Goal: Task Accomplishment & Management: Manage account settings

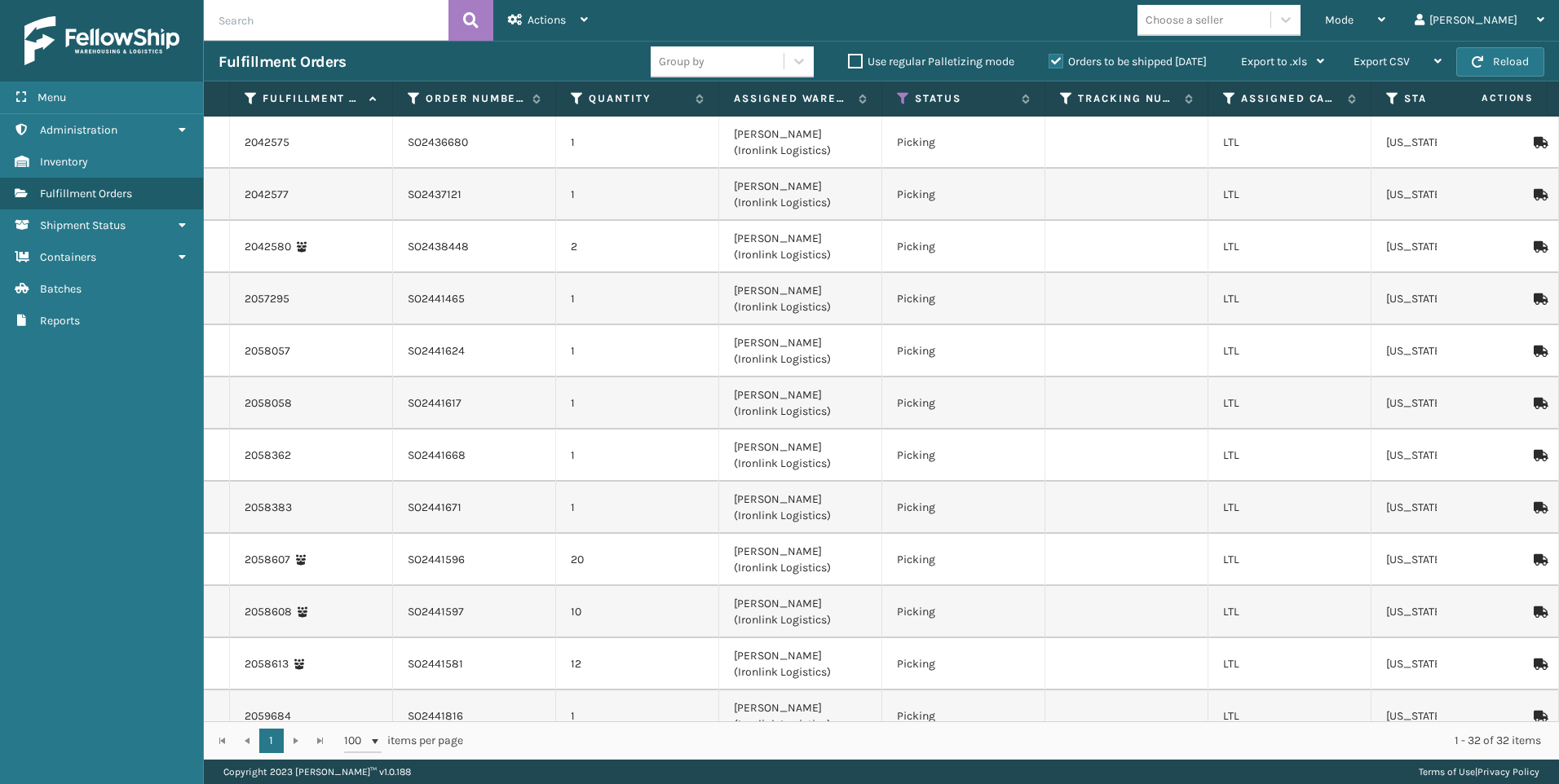
click at [297, 36] on input "text" at bounding box center [325, 20] width 244 height 41
paste input "PO49475"
type input "PO49475"
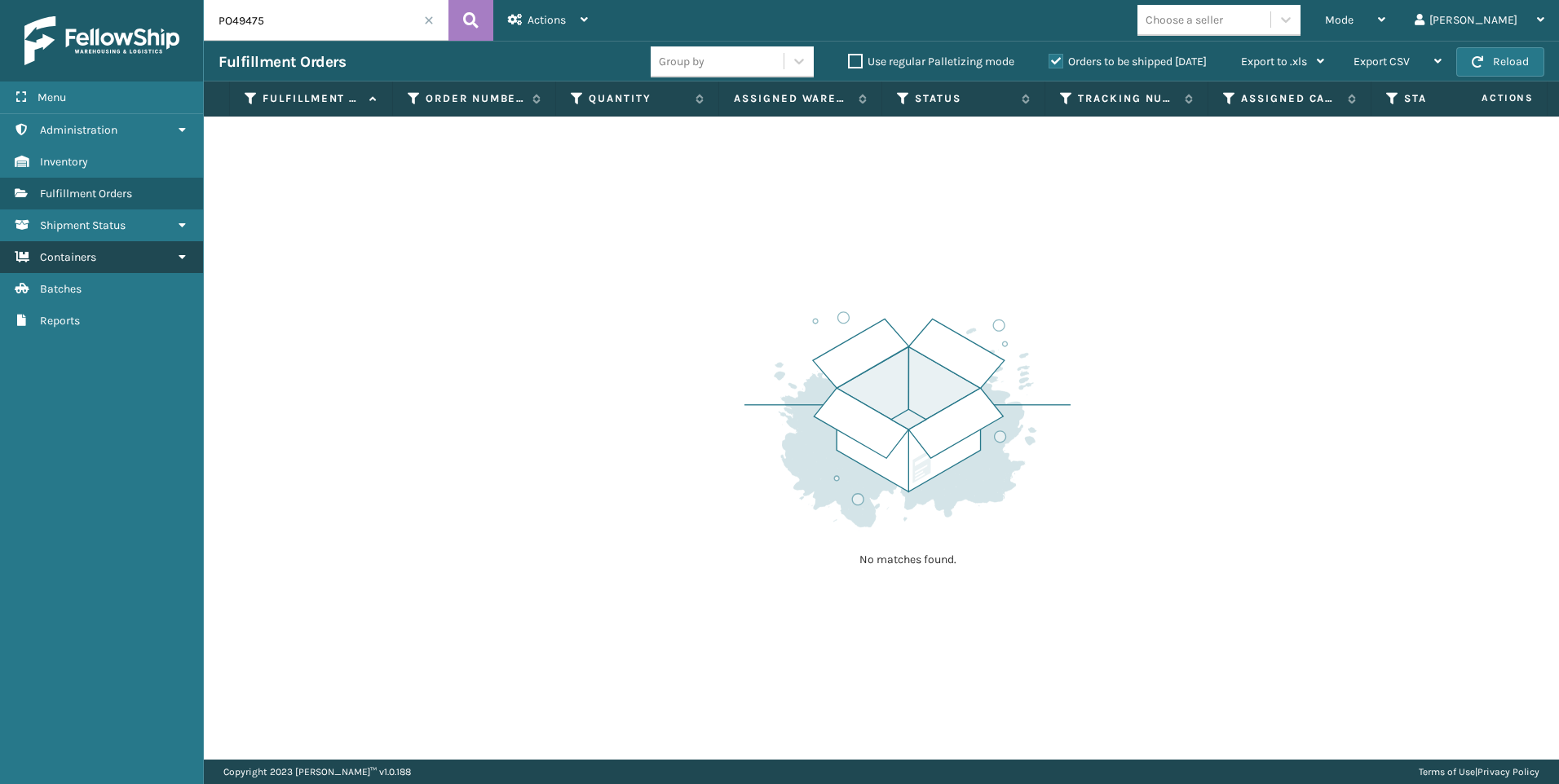
click at [115, 255] on link "Containers" at bounding box center [101, 258] width 203 height 32
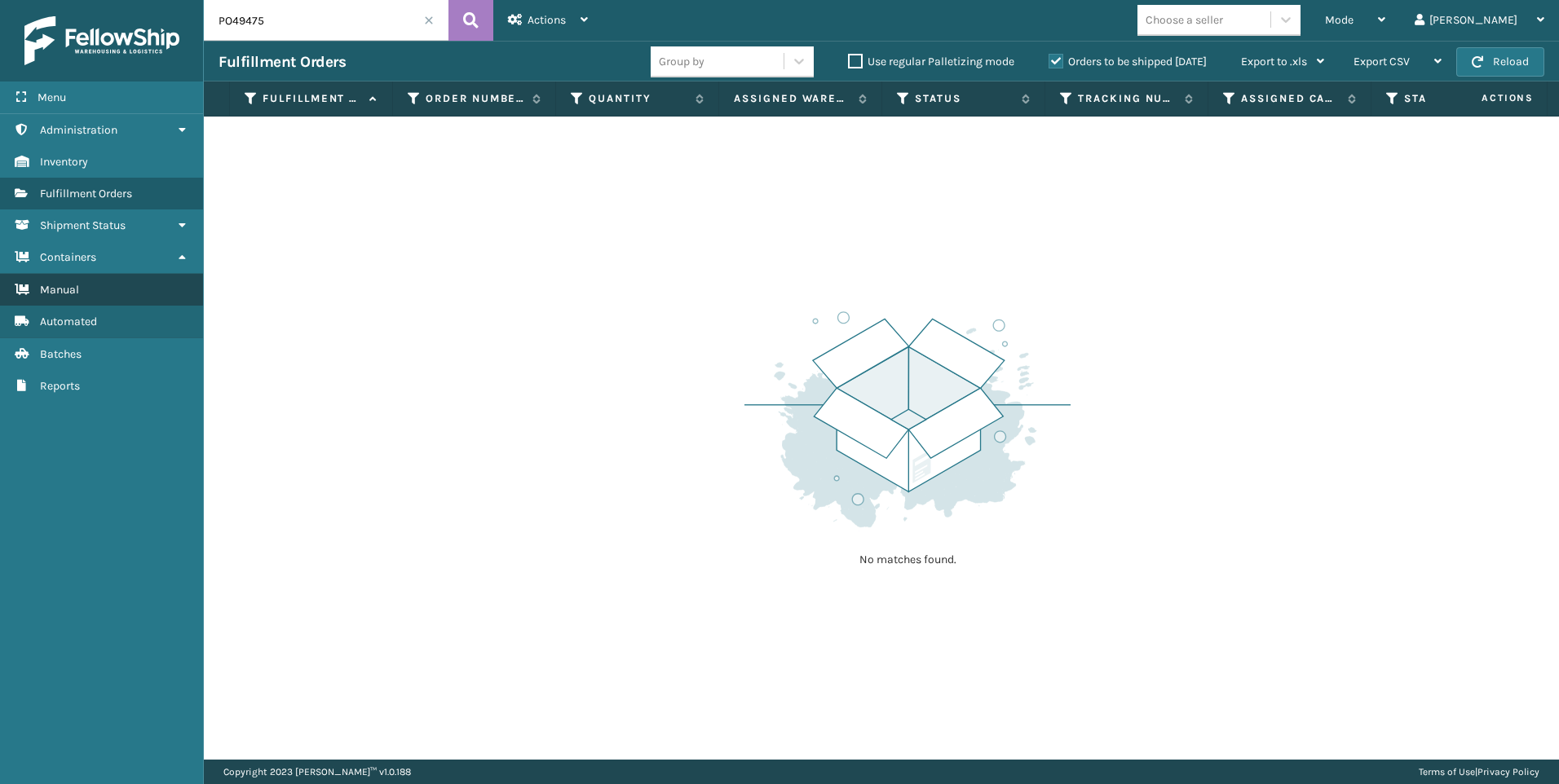
click at [116, 288] on link "Manual" at bounding box center [101, 290] width 203 height 32
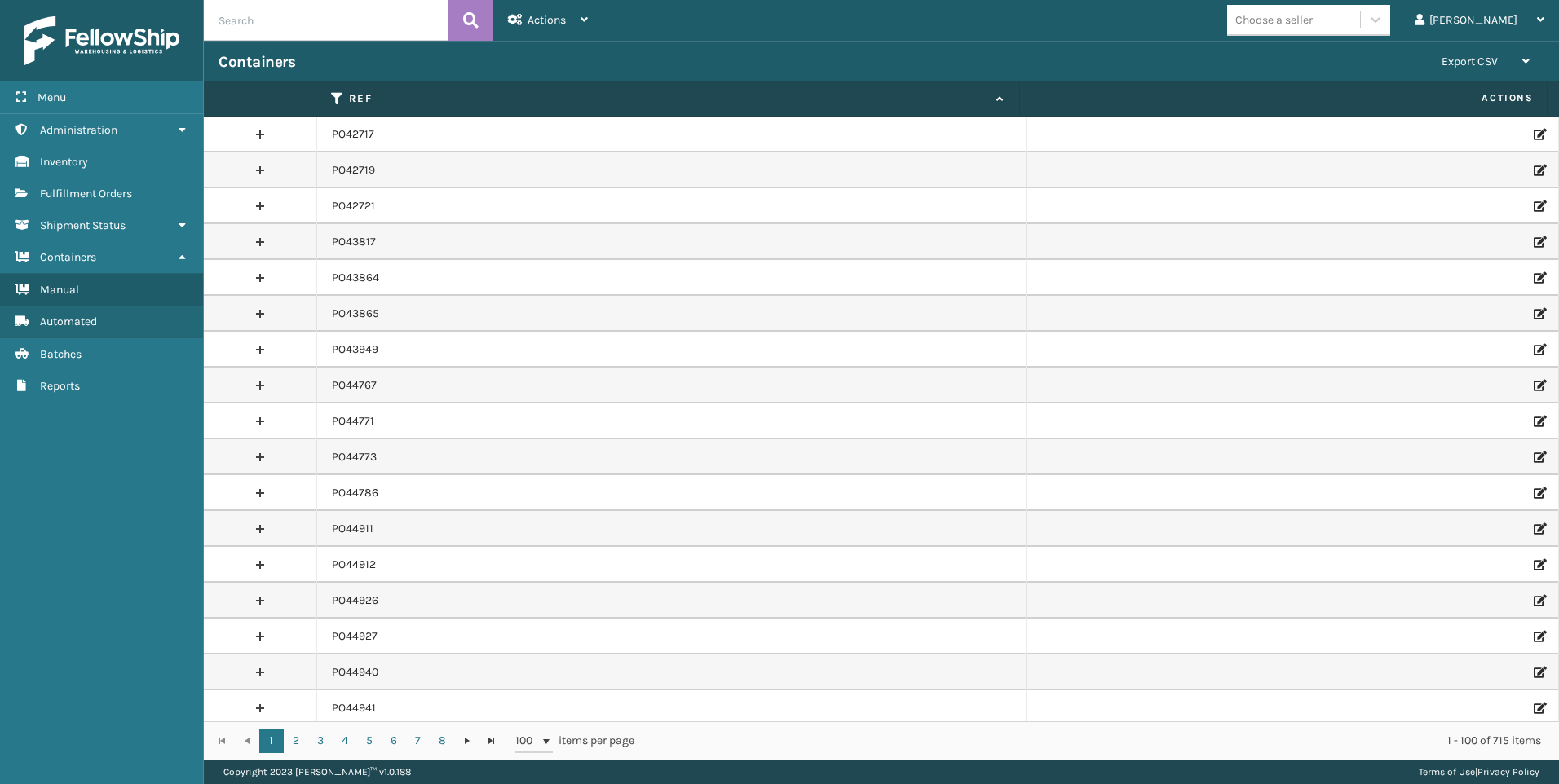
click at [282, 25] on input "text" at bounding box center [325, 20] width 244 height 41
paste input "PO49475"
type input "PO49475"
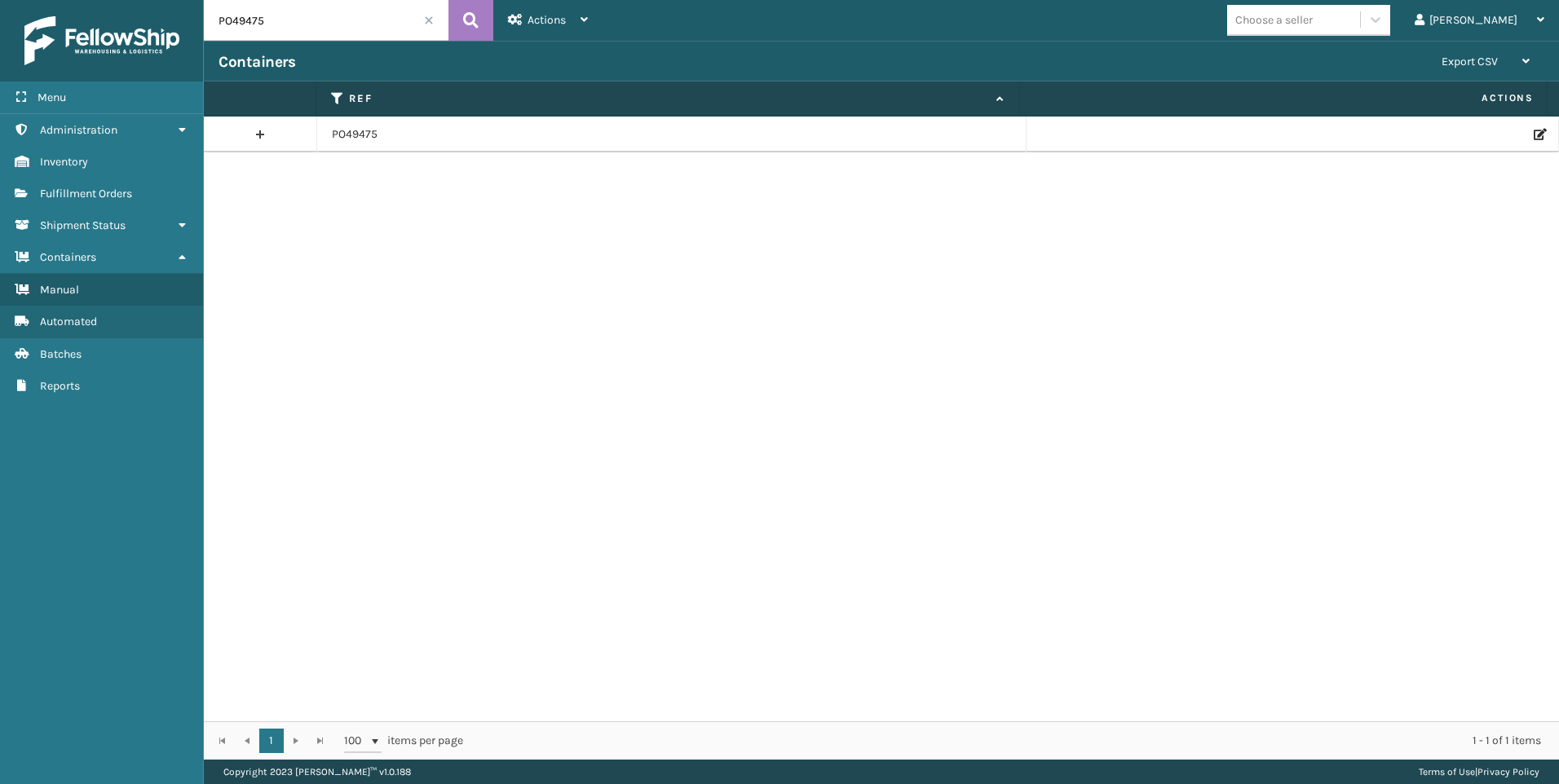
click at [1534, 136] on icon at bounding box center [1539, 134] width 10 height 12
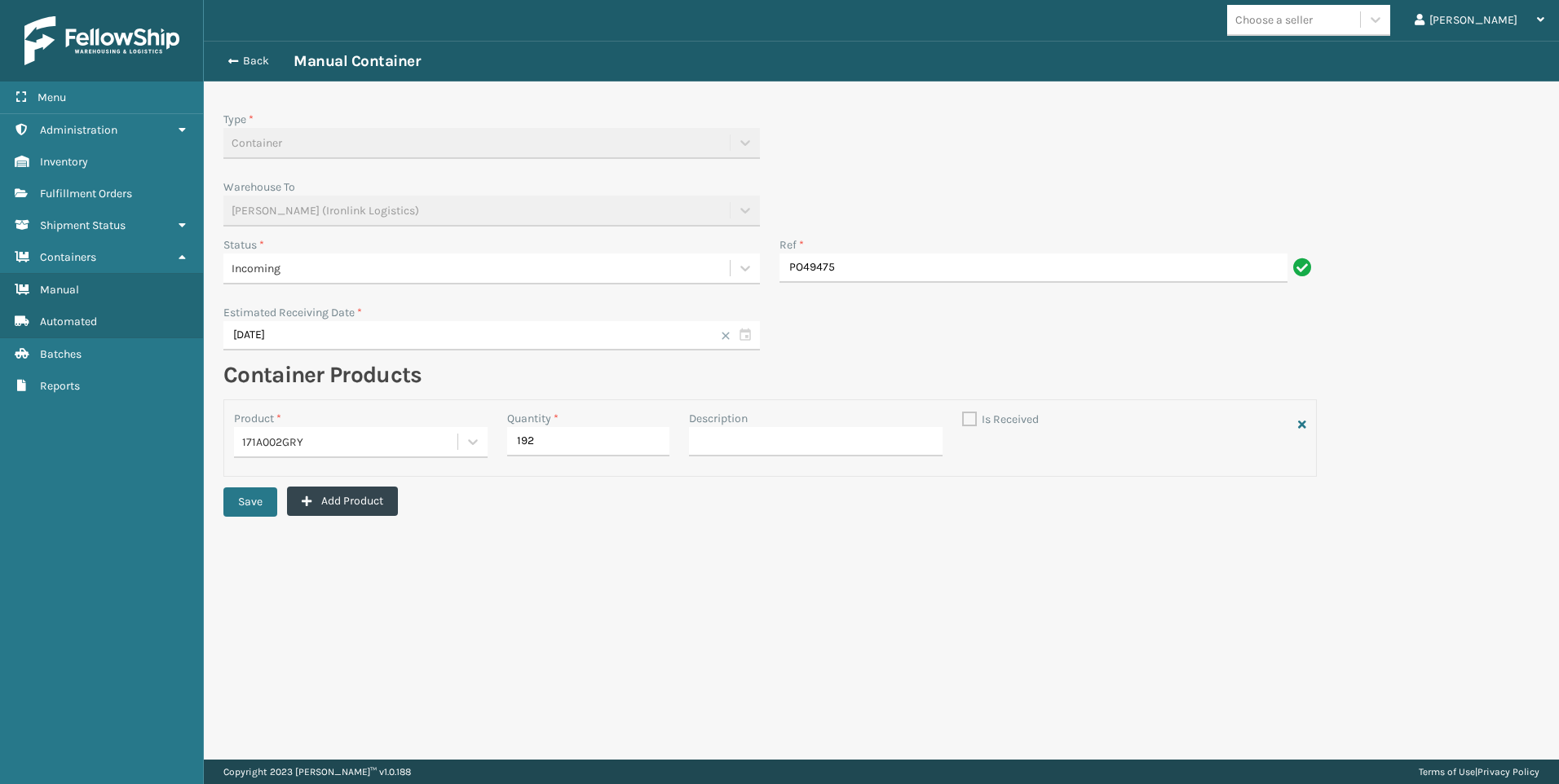
click at [369, 265] on div "Incoming" at bounding box center [477, 269] width 490 height 17
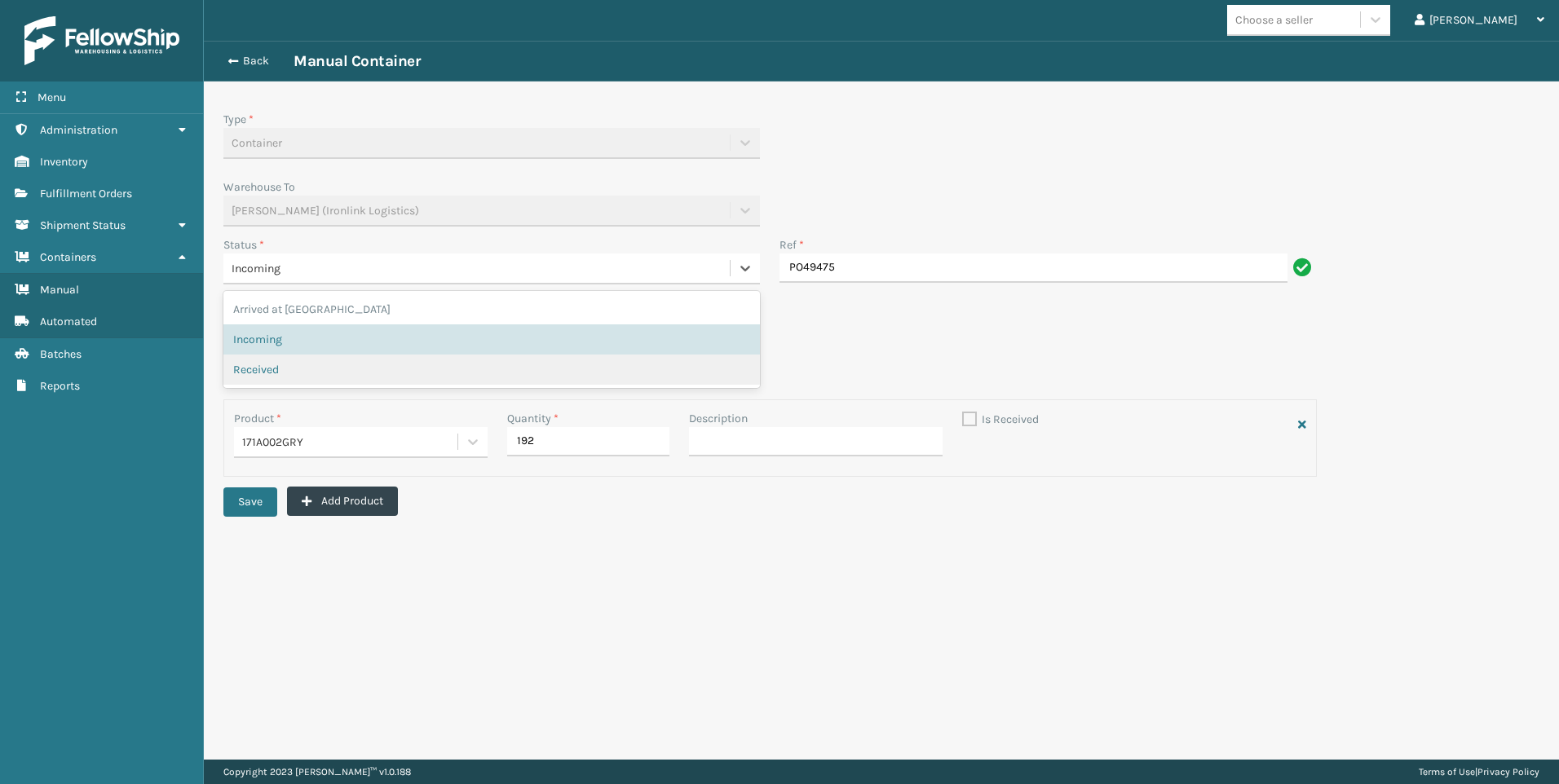
click at [268, 363] on span "Received" at bounding box center [256, 369] width 46 height 17
checkbox input "true"
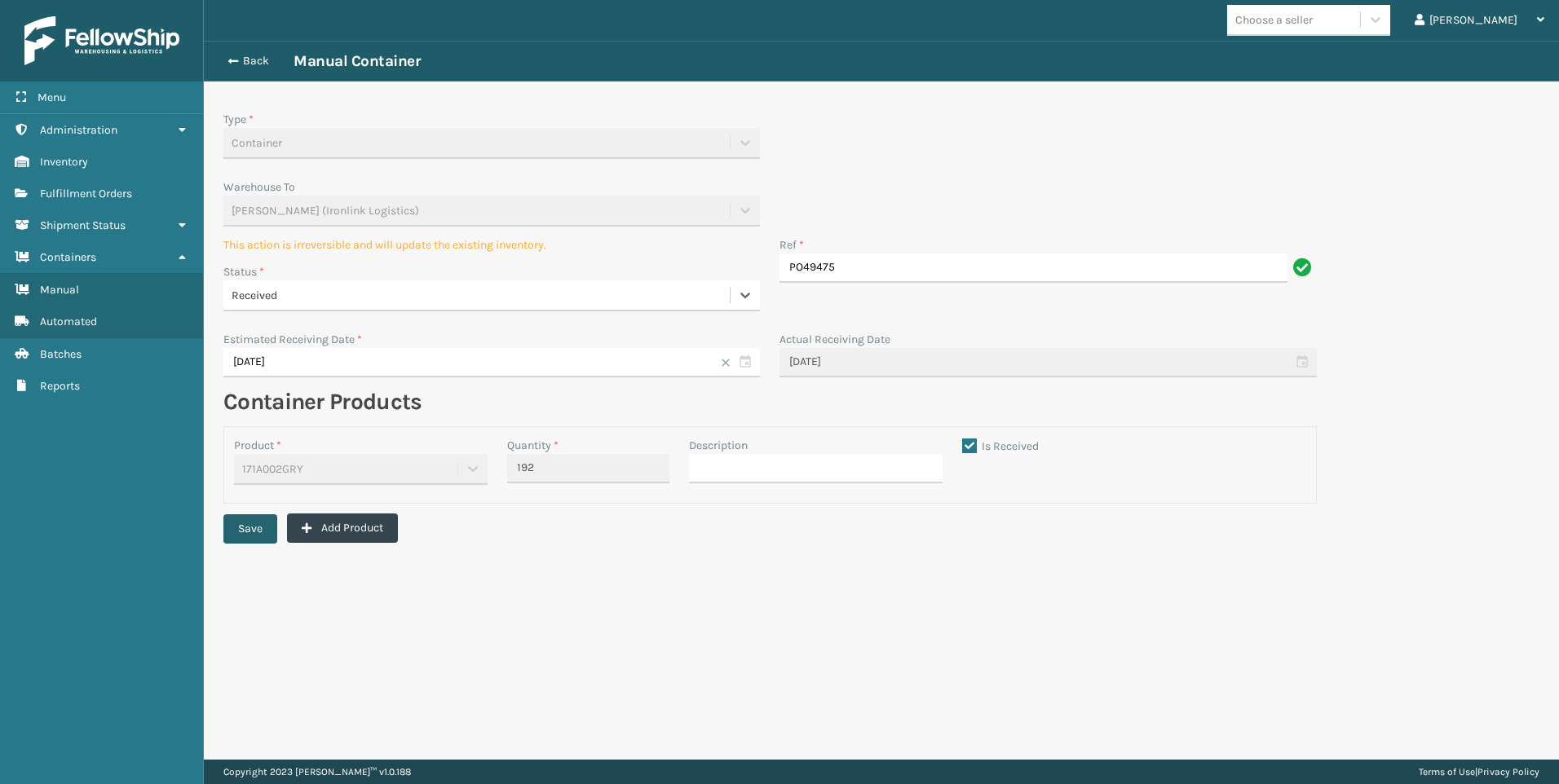
click at [268, 528] on button "Save" at bounding box center [250, 529] width 54 height 30
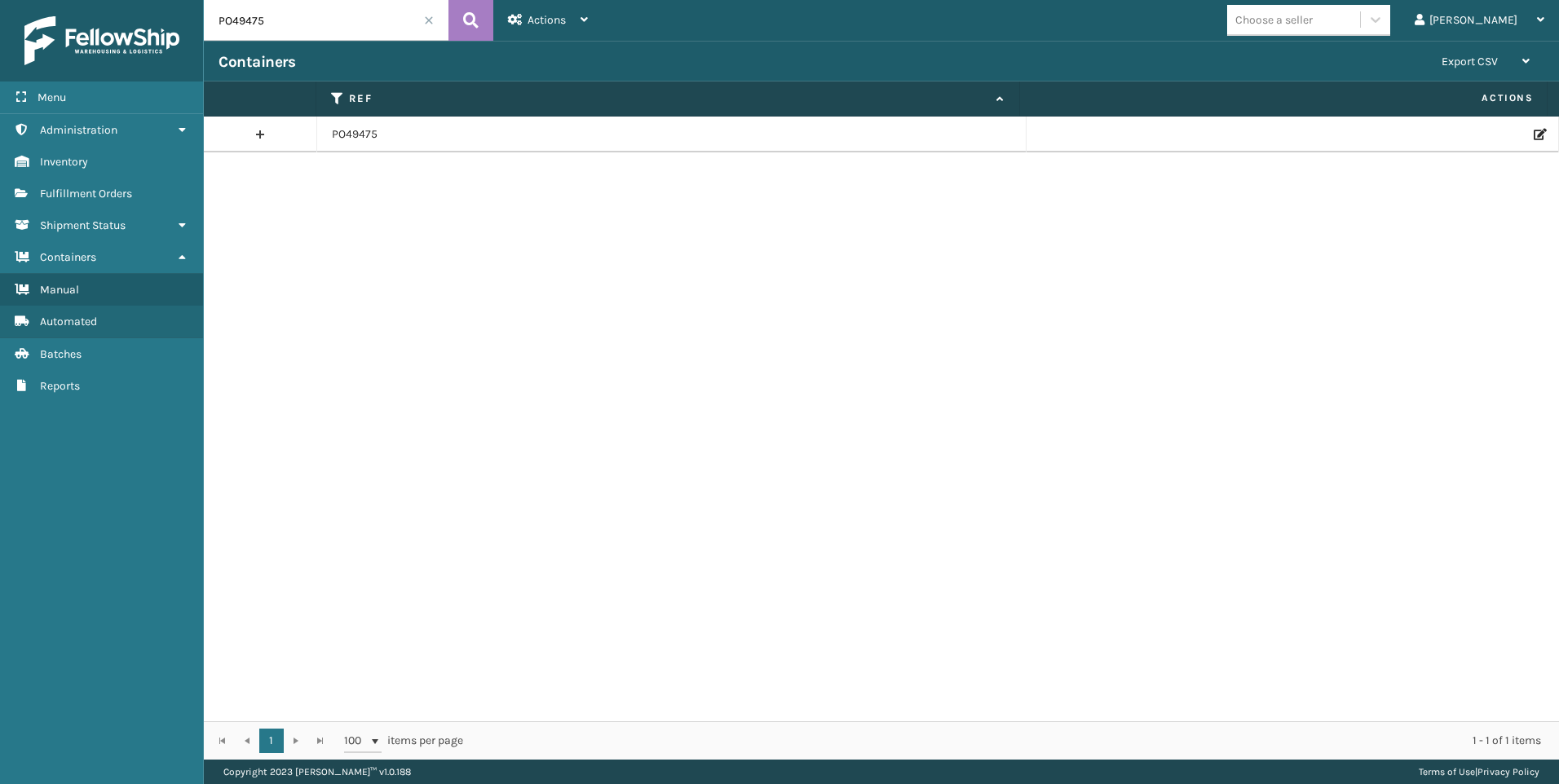
drag, startPoint x: 232, startPoint y: 23, endPoint x: 204, endPoint y: 23, distance: 28.0
click at [206, 23] on input "PO49475" at bounding box center [325, 20] width 244 height 41
paste input "687"
type input "PO49687"
click at [1534, 133] on icon at bounding box center [1539, 134] width 10 height 12
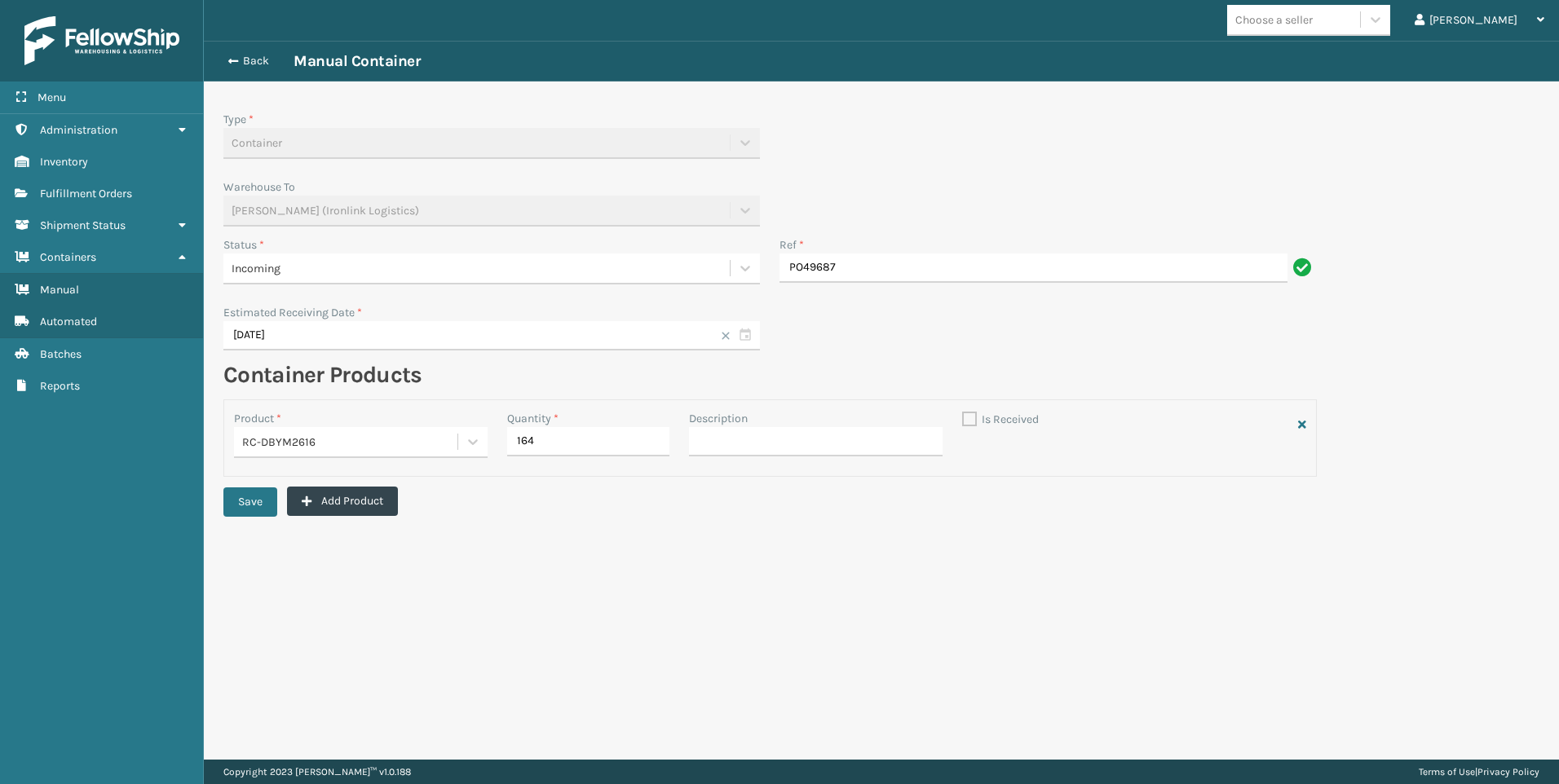
click at [405, 260] on div "Incoming" at bounding box center [477, 269] width 490 height 17
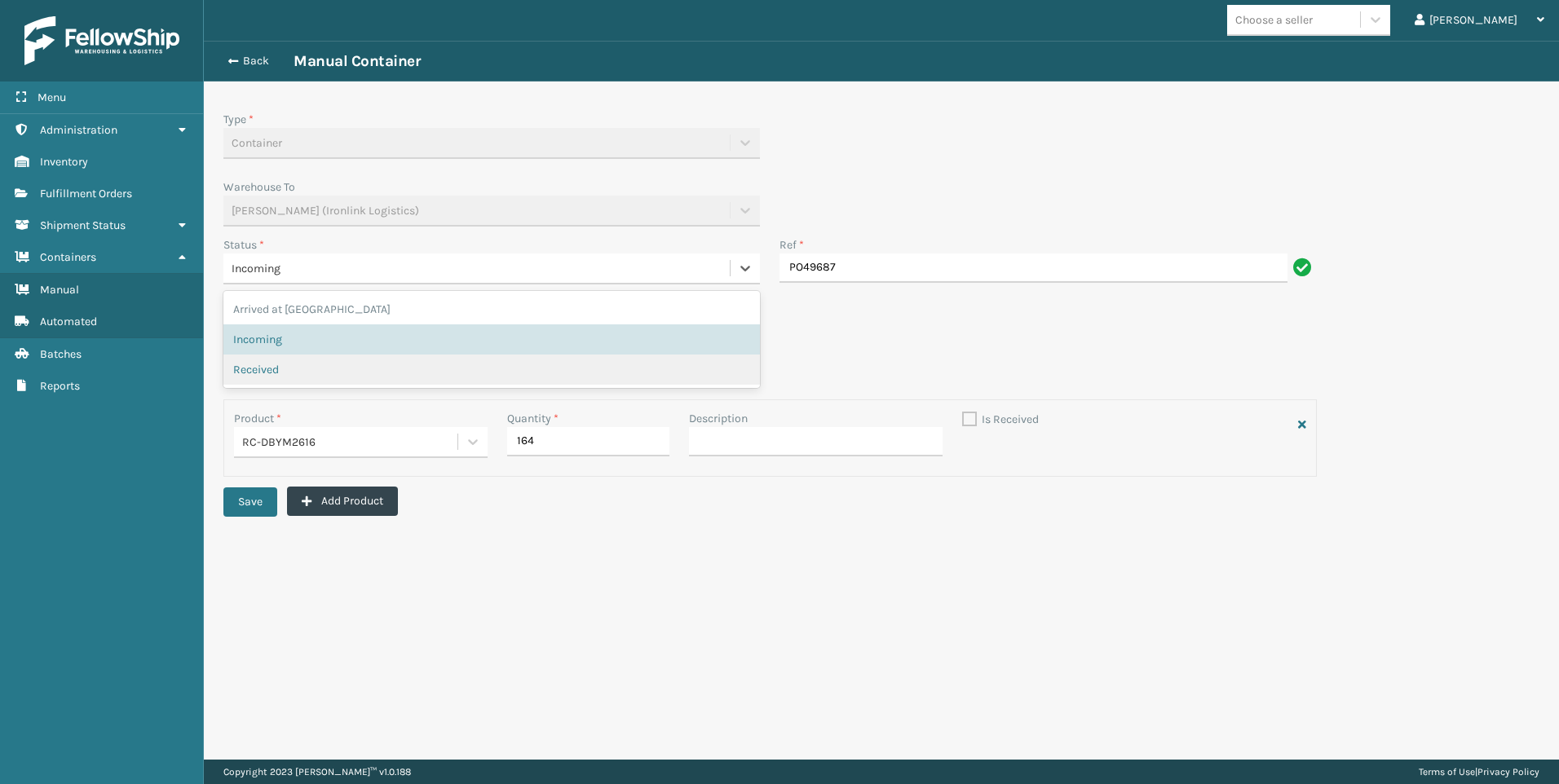
click at [319, 373] on div "Received" at bounding box center [492, 369] width 517 height 17
checkbox input "true"
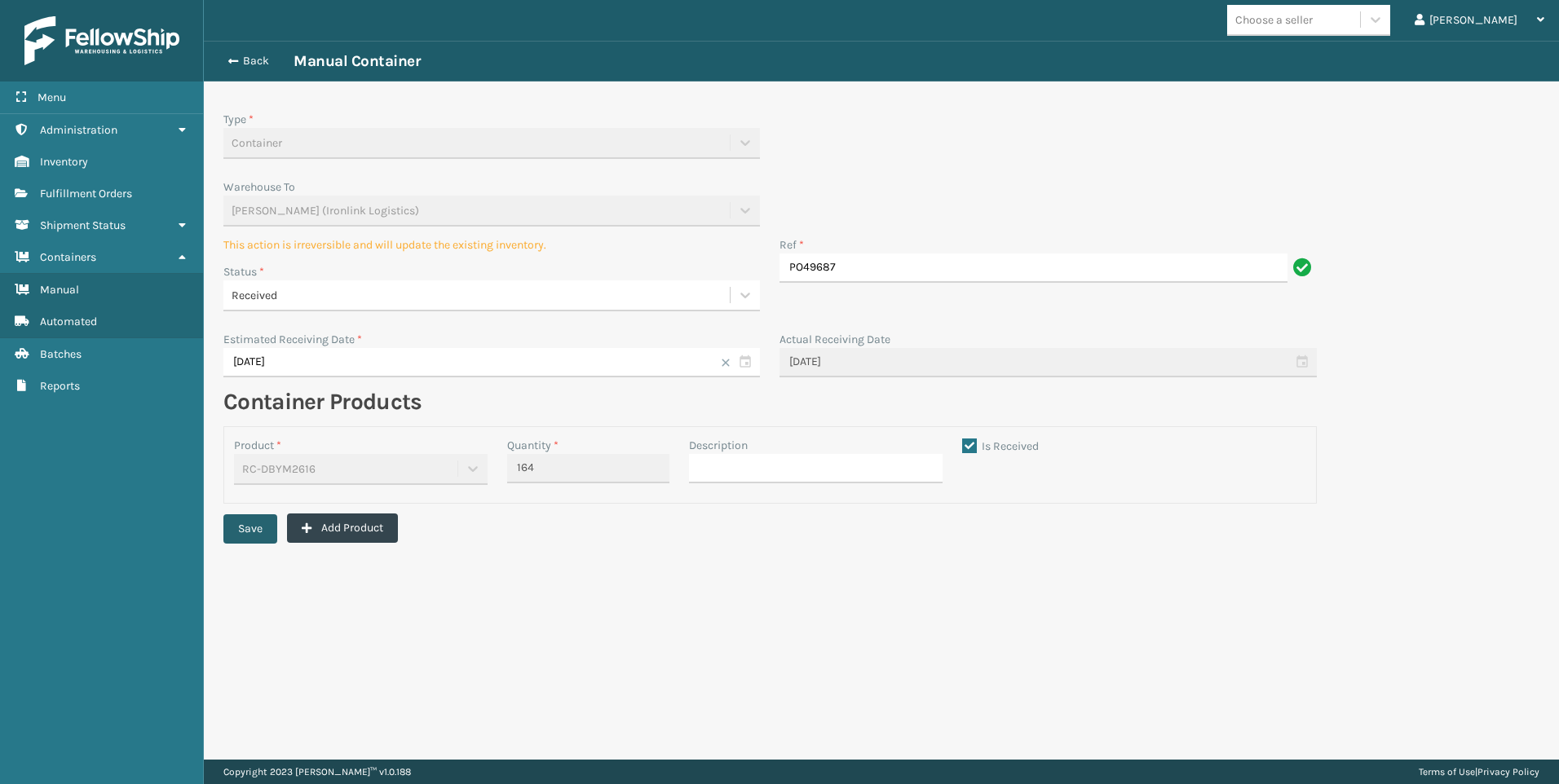
click at [241, 531] on button "Save" at bounding box center [250, 529] width 54 height 30
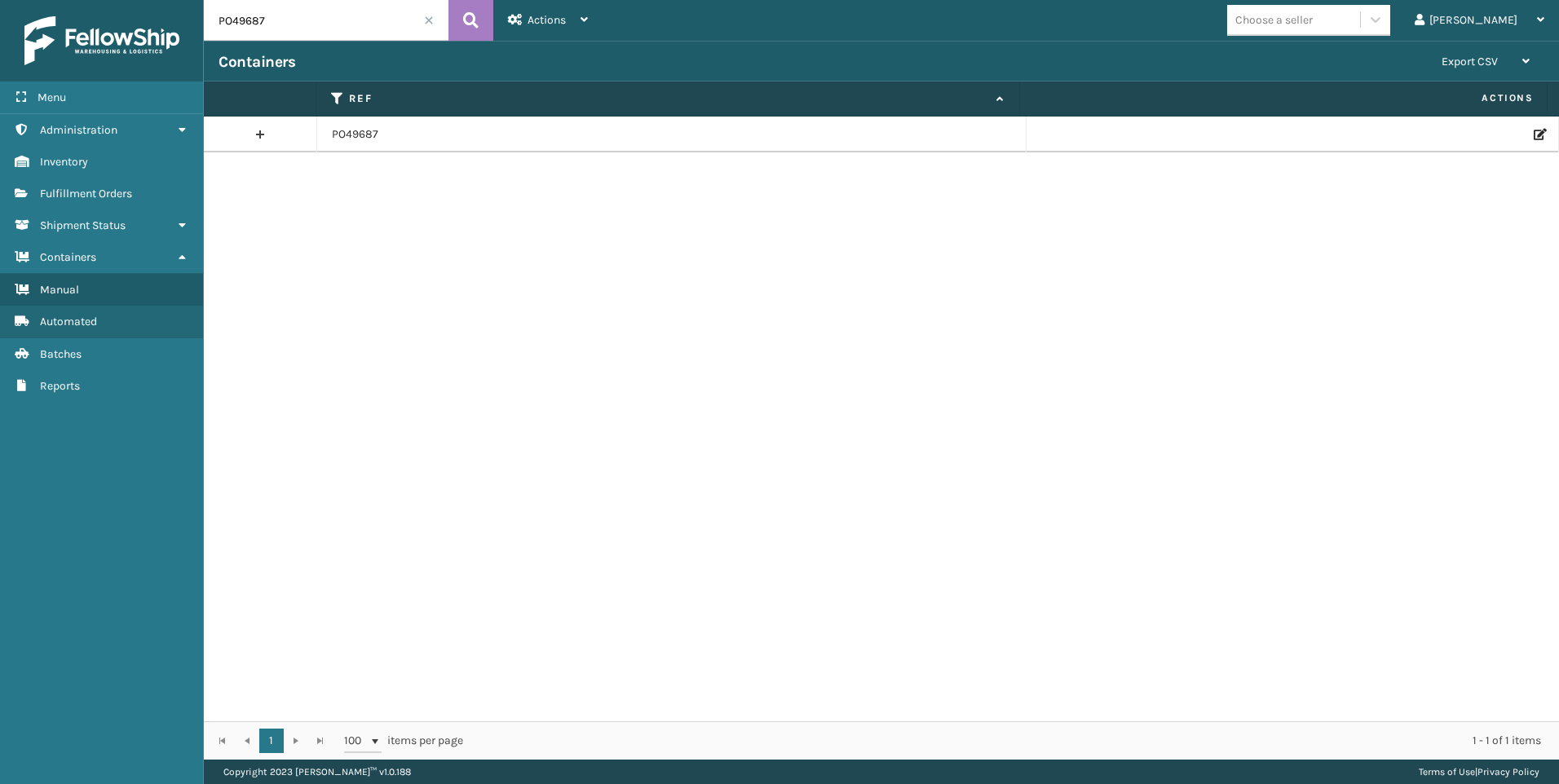
drag, startPoint x: 276, startPoint y: 35, endPoint x: 158, endPoint y: 35, distance: 118.0
click at [158, 0] on div "Menu Administration Inventory Fulfillment Orders Shipment Status Containers Man…" at bounding box center [779, 0] width 1559 height 0
paste input "474"
type input "PO49474"
click at [1534, 132] on icon at bounding box center [1539, 134] width 10 height 12
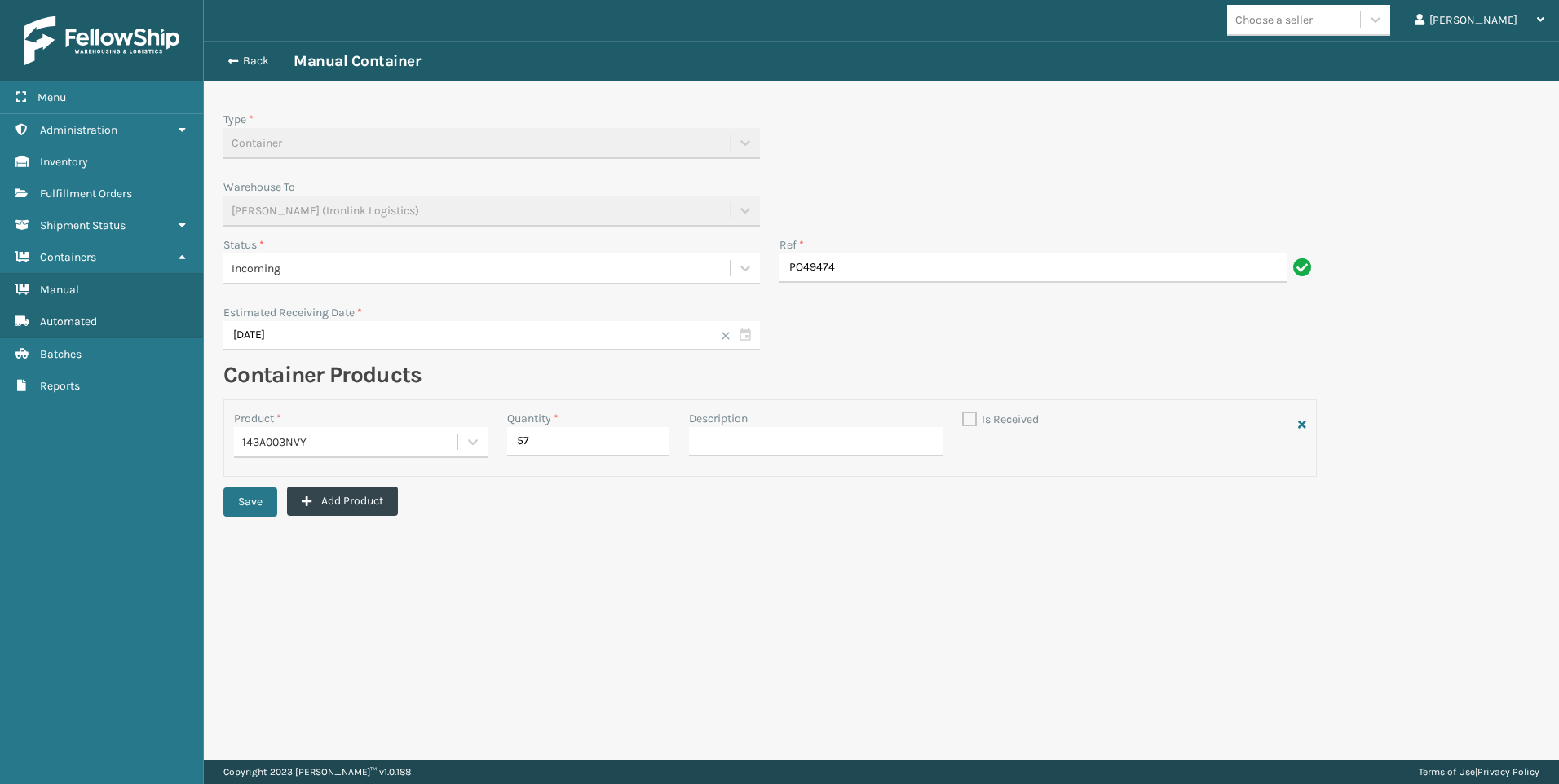
click at [398, 263] on div "Incoming" at bounding box center [477, 269] width 490 height 17
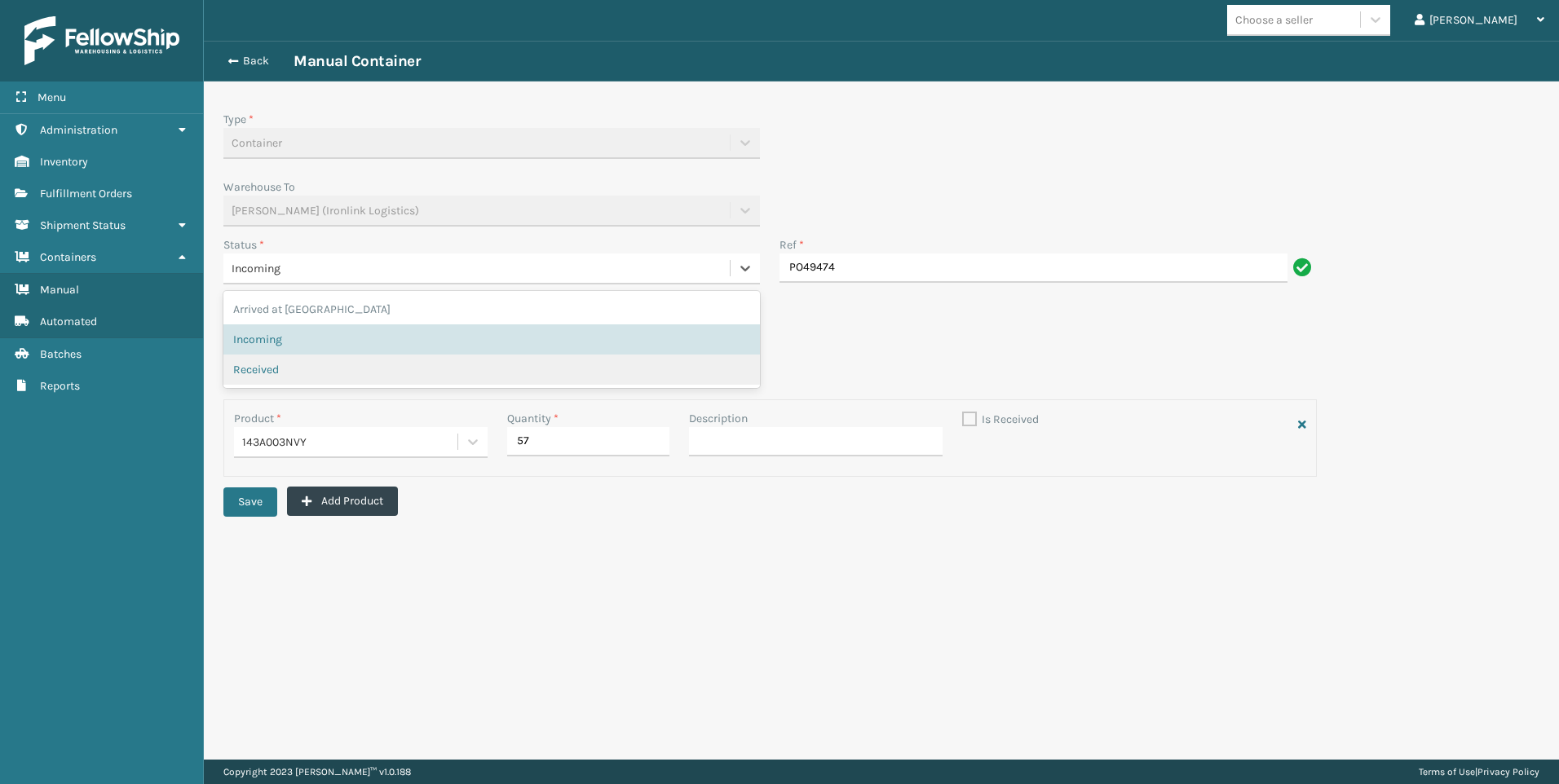
click at [380, 370] on div "Received" at bounding box center [492, 369] width 517 height 17
checkbox input "true"
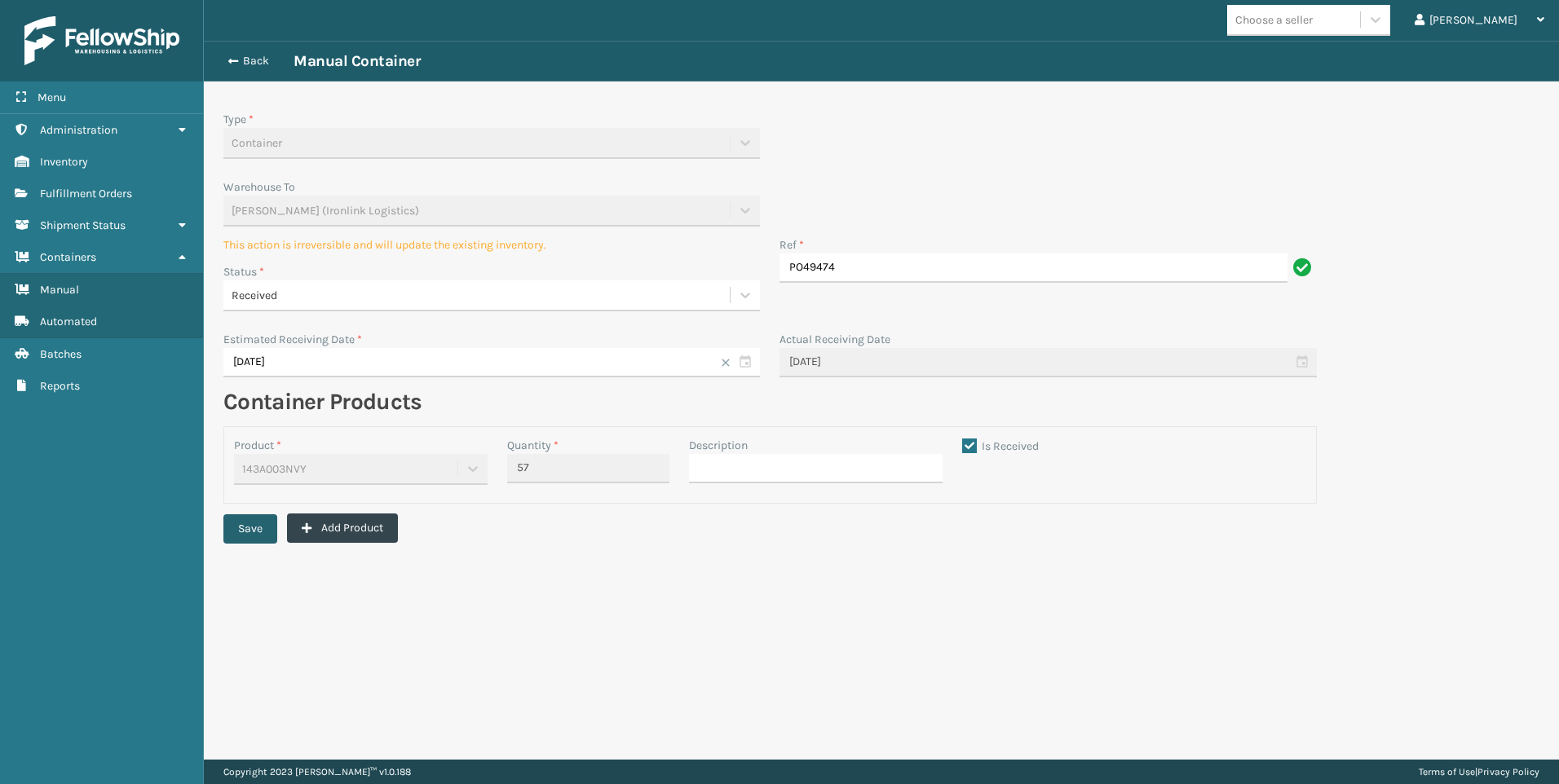
click at [247, 536] on button "Save" at bounding box center [250, 529] width 54 height 30
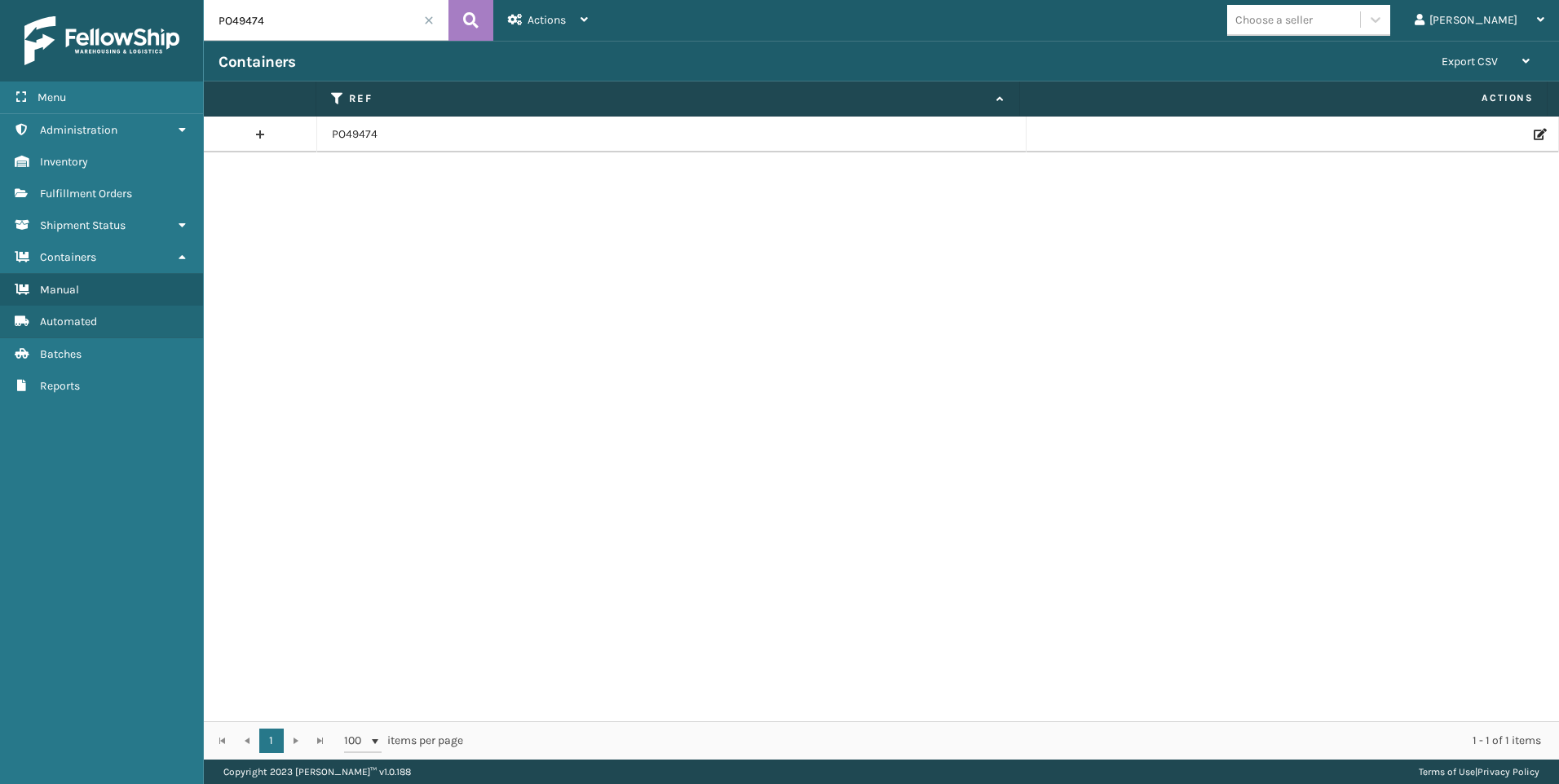
drag, startPoint x: 264, startPoint y: 25, endPoint x: 175, endPoint y: 19, distance: 89.2
click at [175, 0] on div "Menu Administration Inventory Fulfillment Orders Shipment Status Containers Man…" at bounding box center [779, 0] width 1559 height 0
paste input "5012"
type input "PO50124"
click at [1529, 144] on td at bounding box center [1293, 134] width 532 height 35
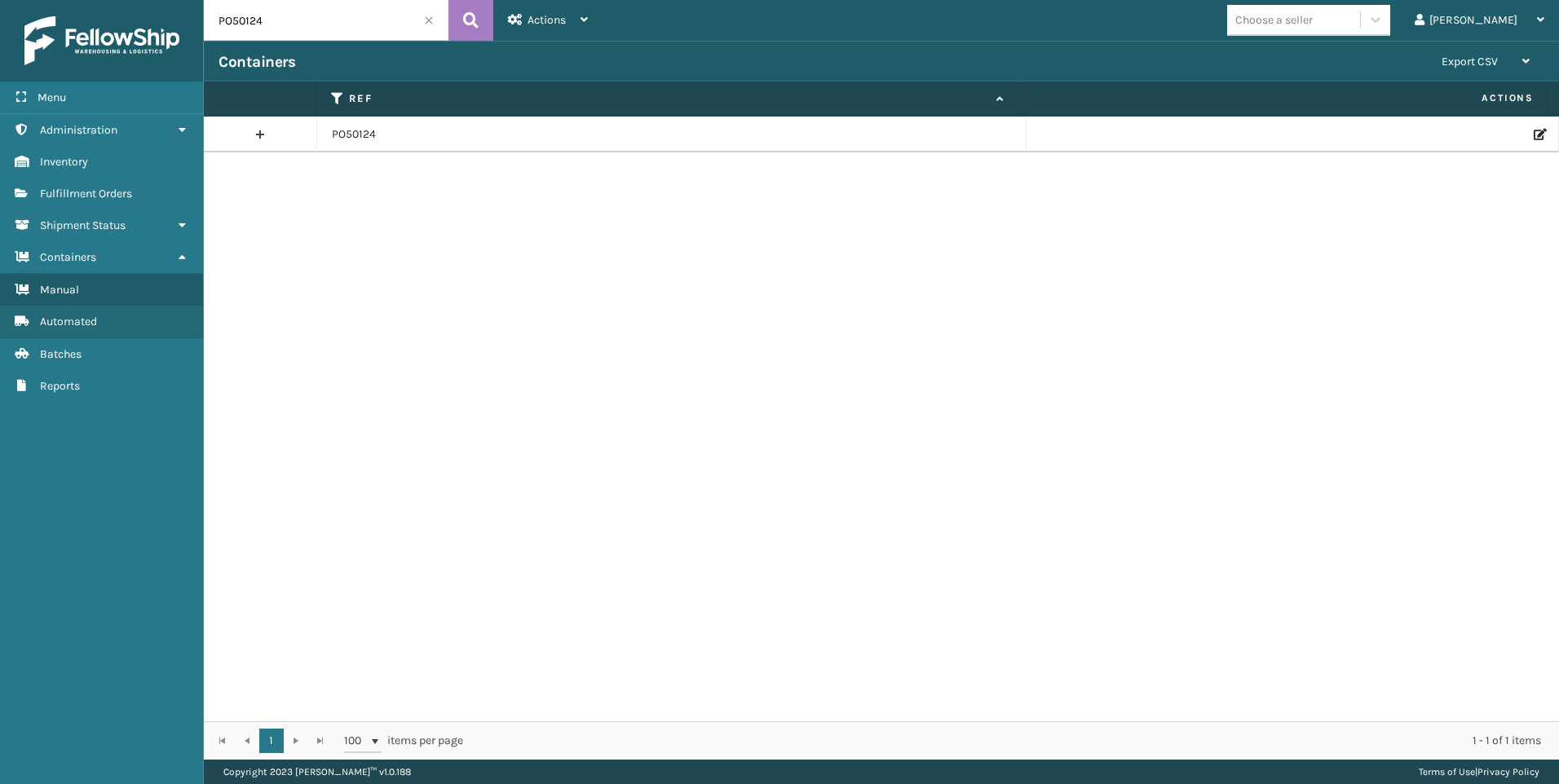
click at [1528, 127] on td at bounding box center [1293, 134] width 532 height 35
click at [1534, 131] on icon at bounding box center [1539, 134] width 10 height 12
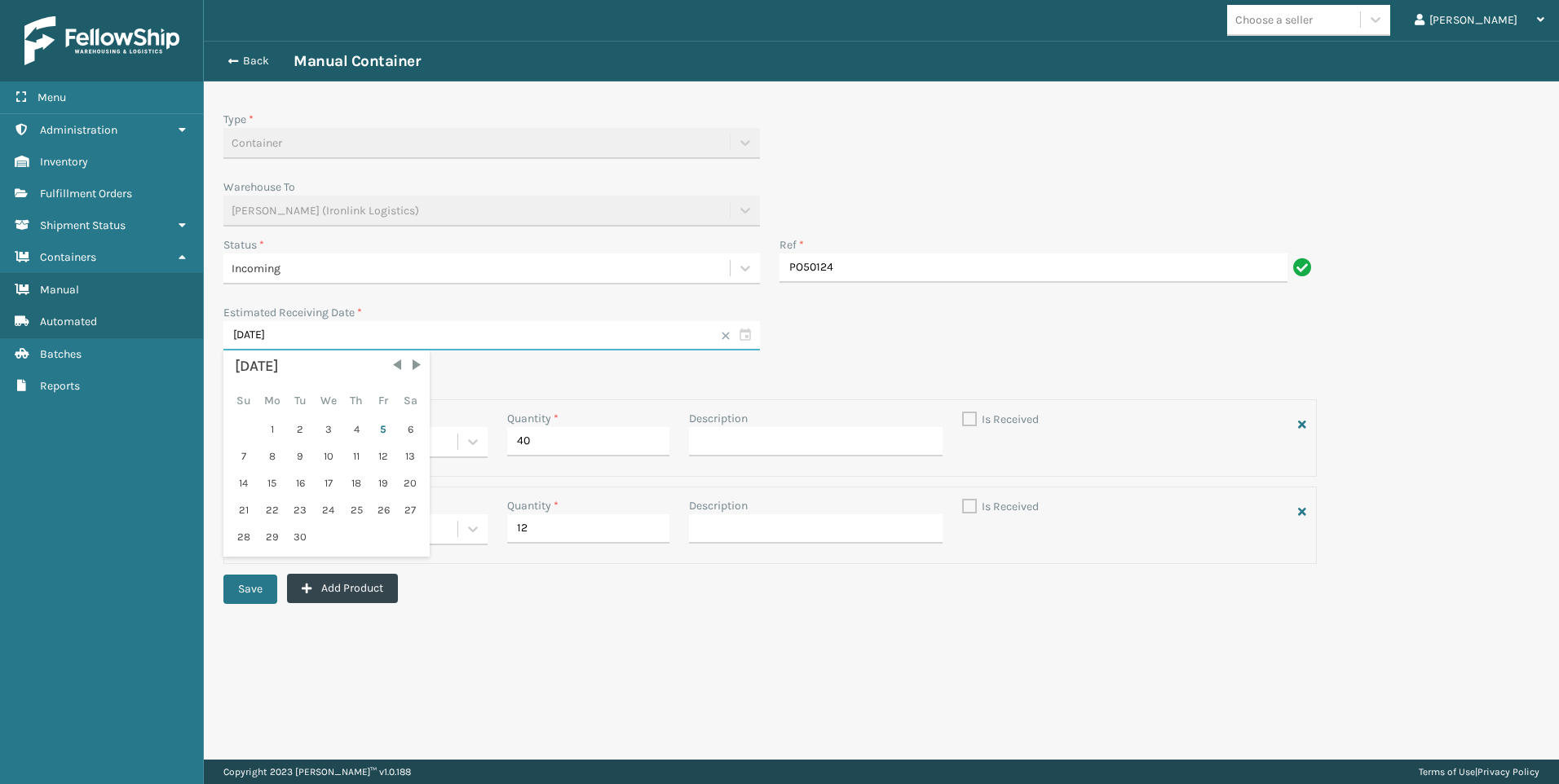
drag, startPoint x: 308, startPoint y: 335, endPoint x: 253, endPoint y: 326, distance: 55.7
click at [253, 326] on input "[DATE]" at bounding box center [491, 335] width 537 height 30
click at [417, 367] on span "Next Month" at bounding box center [416, 365] width 16 height 16
click at [417, 366] on span "Next Month" at bounding box center [416, 365] width 16 height 16
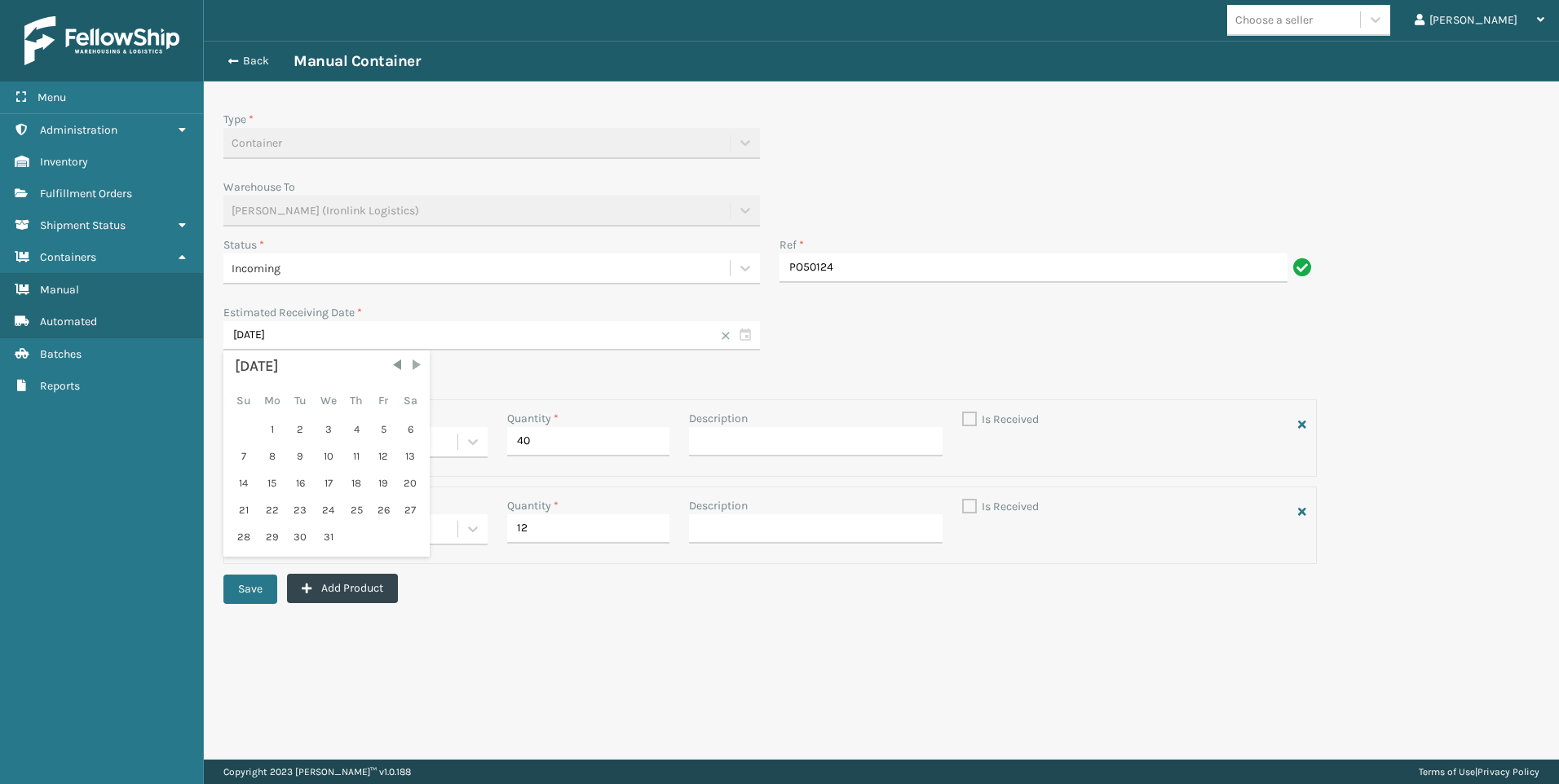
click at [417, 366] on span "Next Month" at bounding box center [416, 365] width 16 height 16
click at [396, 368] on span "Previous Month" at bounding box center [396, 365] width 16 height 16
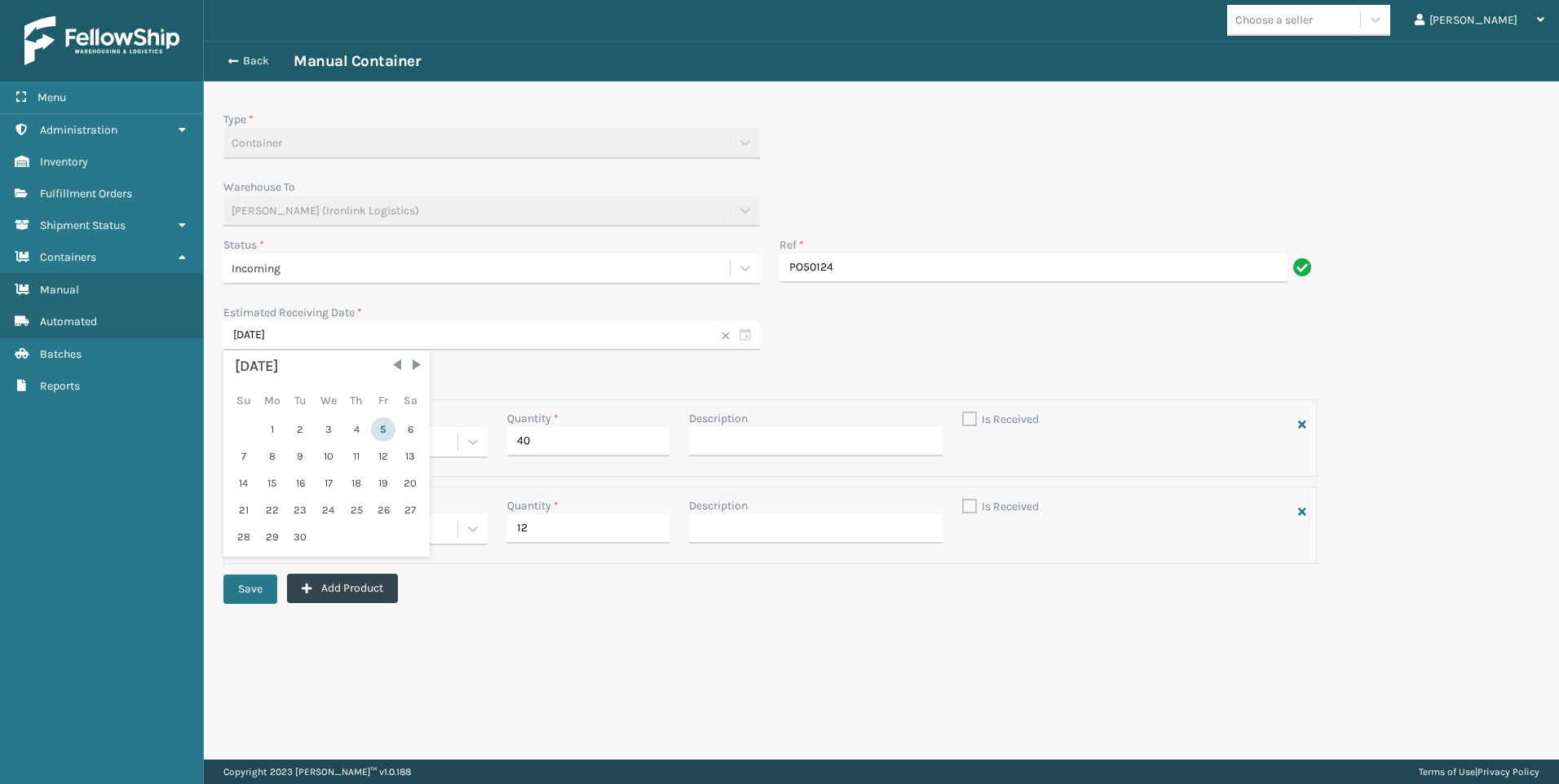
click at [379, 438] on div "5" at bounding box center [383, 429] width 25 height 24
type input "[DATE]"
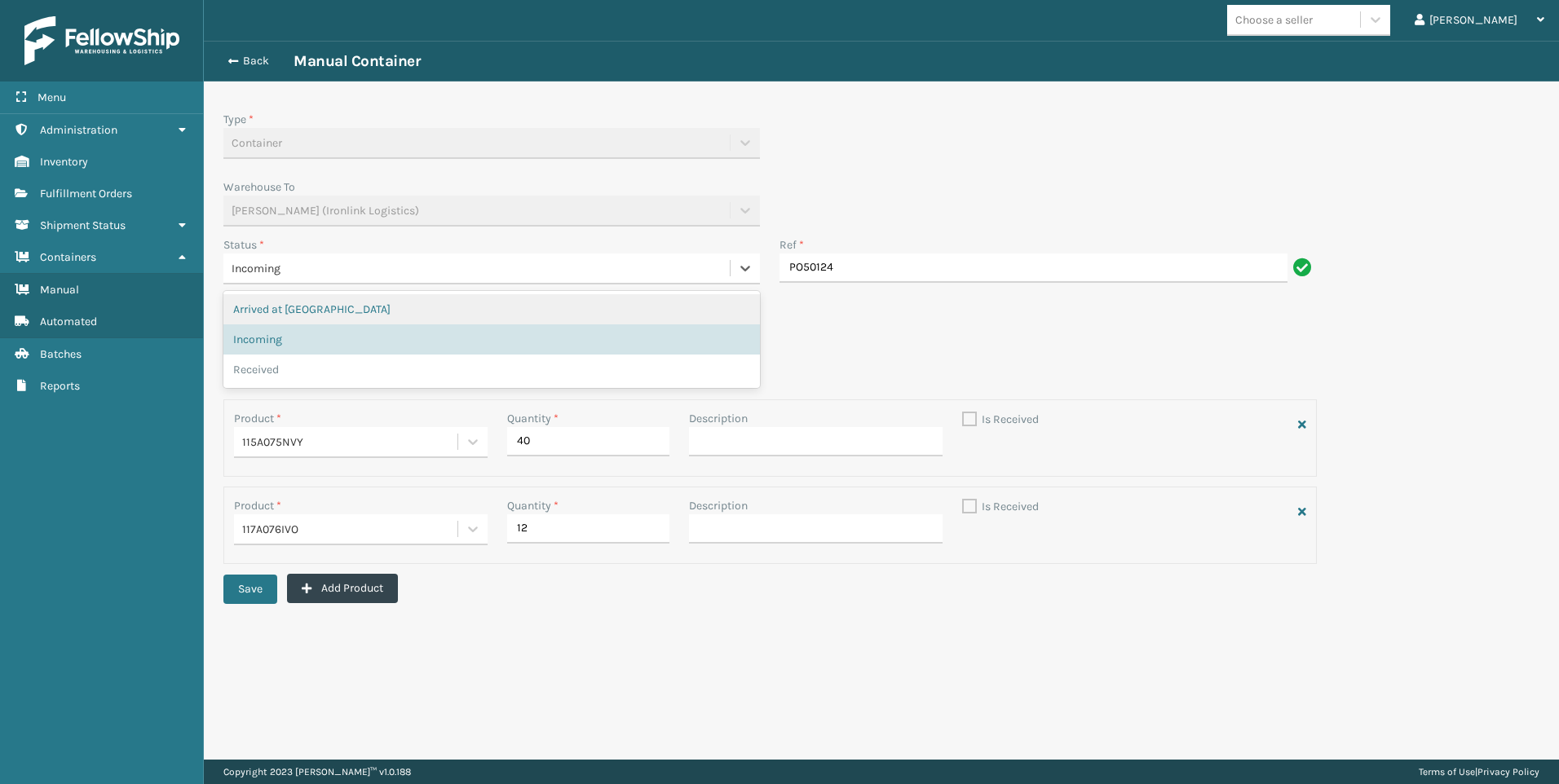
click at [435, 263] on div "Incoming" at bounding box center [477, 269] width 490 height 17
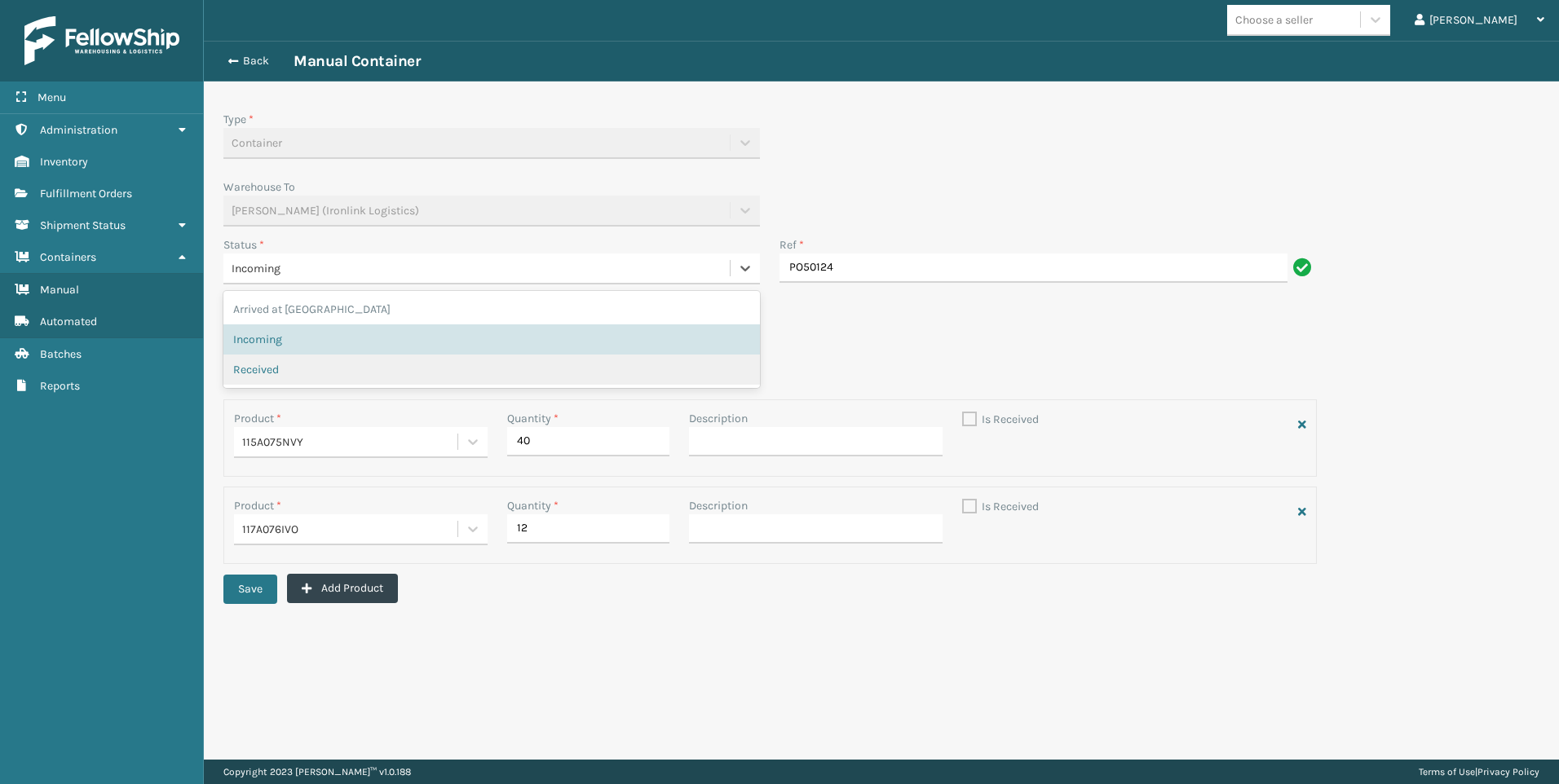
click at [319, 368] on div "Received" at bounding box center [492, 369] width 517 height 17
checkbox input "true"
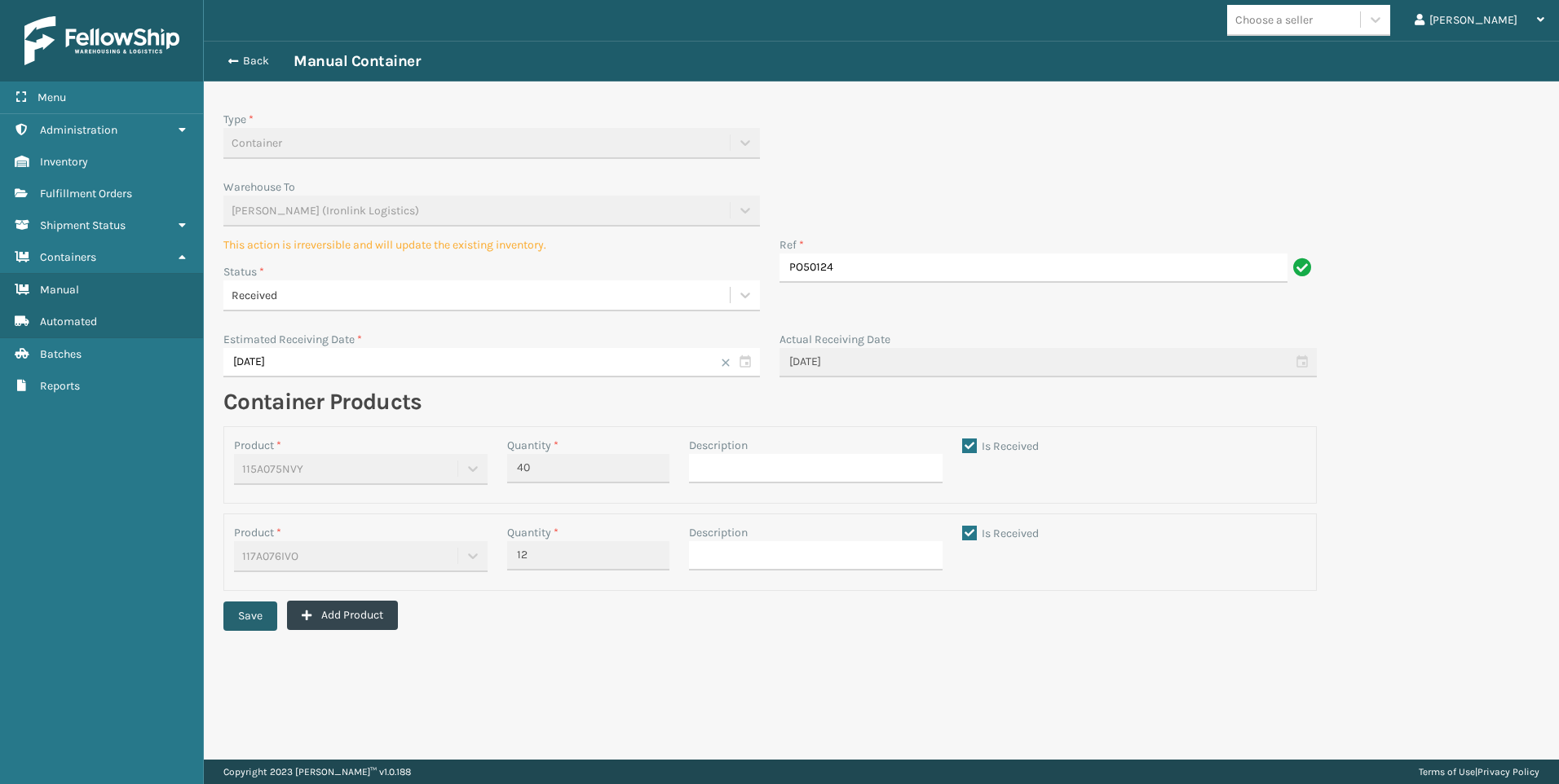
click at [270, 608] on button "Save" at bounding box center [250, 616] width 54 height 30
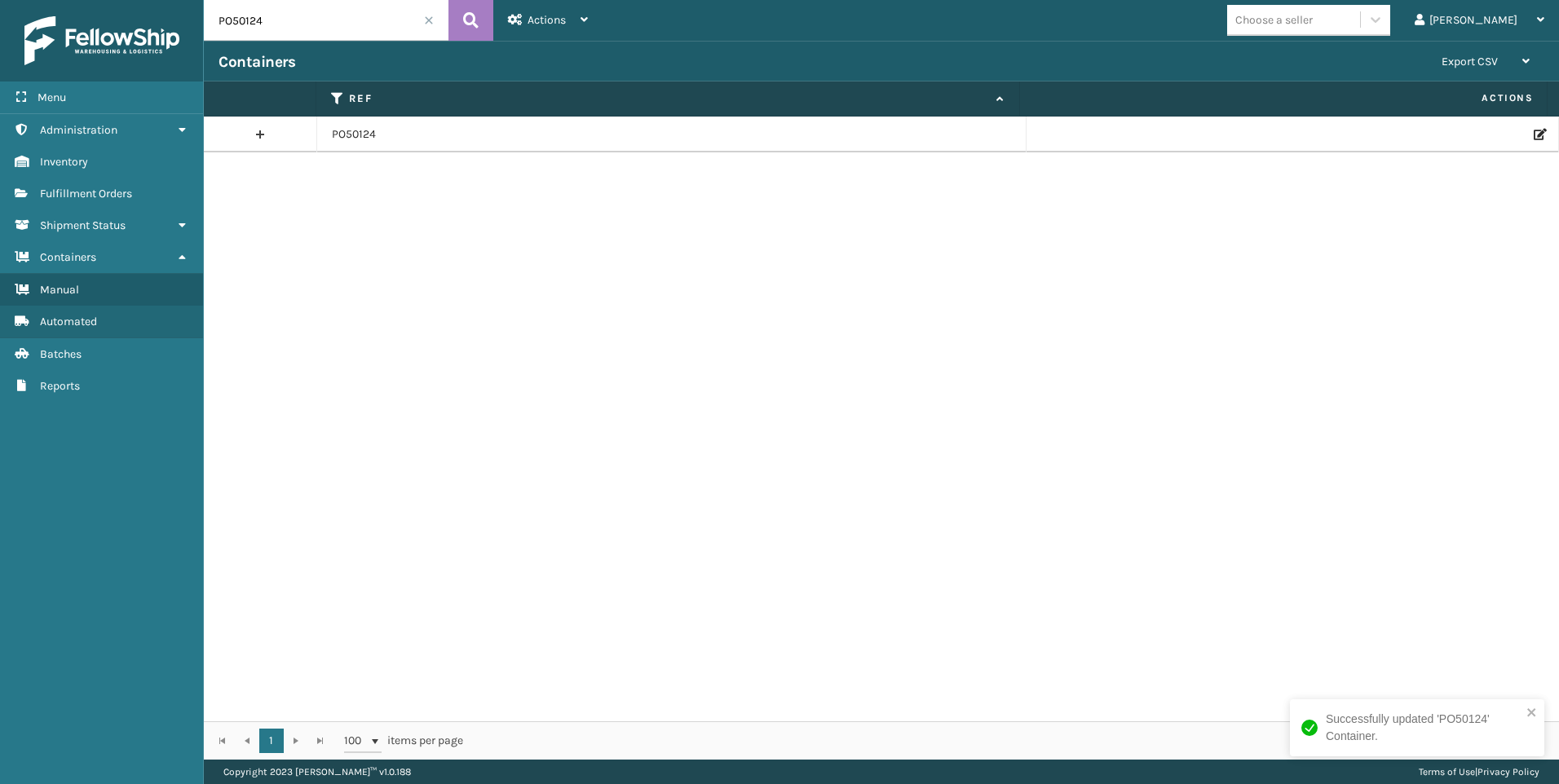
drag, startPoint x: 319, startPoint y: 19, endPoint x: 175, endPoint y: 52, distance: 147.7
click at [253, 31] on input "PO50124" at bounding box center [325, 20] width 244 height 41
click at [173, 52] on img at bounding box center [101, 41] width 155 height 49
click at [290, 26] on input "PO50124" at bounding box center [325, 20] width 244 height 41
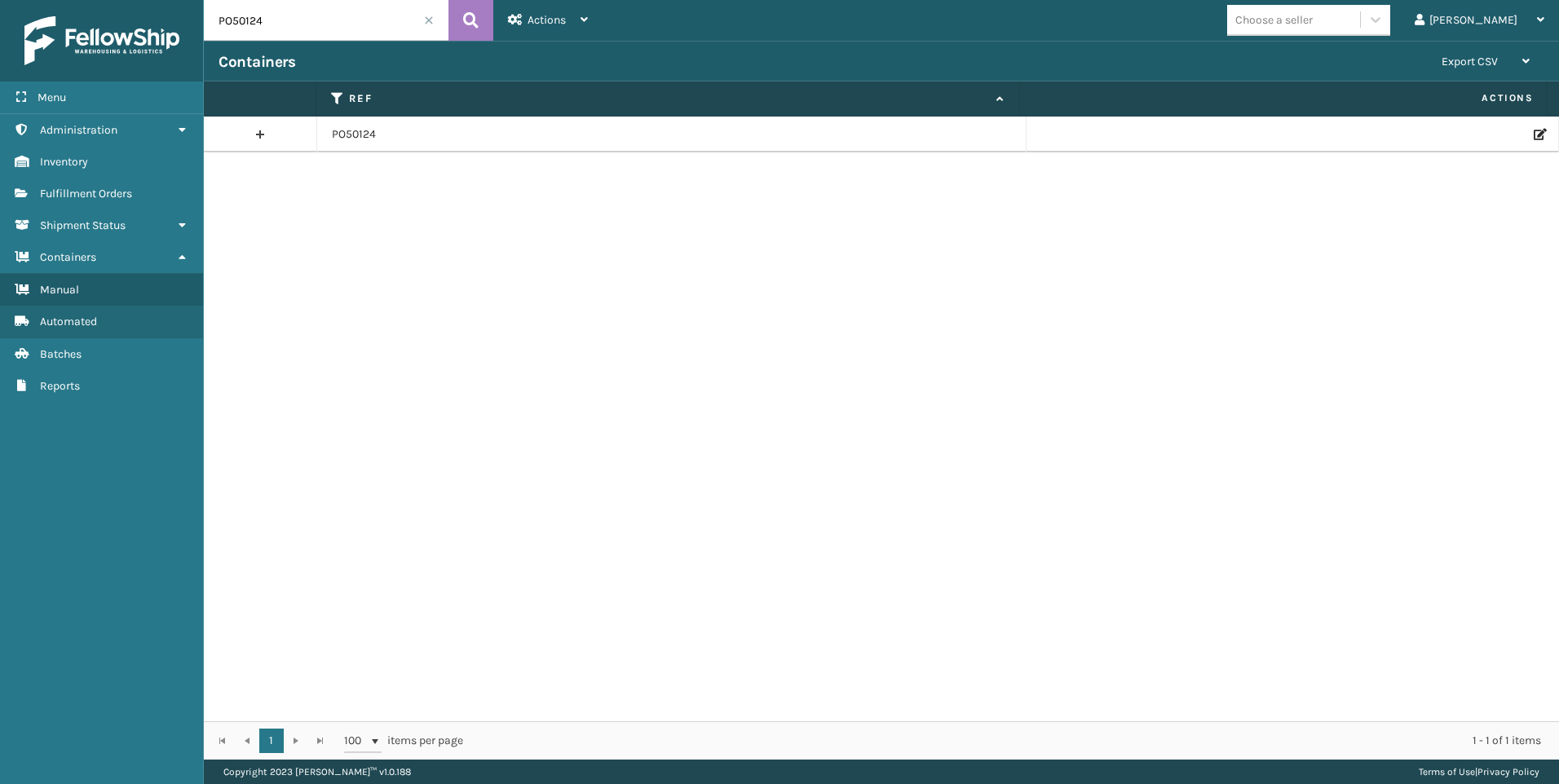
click at [290, 26] on input "PO50124" at bounding box center [325, 20] width 244 height 41
paste input "4947"
type input "PO49474"
click at [1534, 133] on icon at bounding box center [1539, 134] width 10 height 12
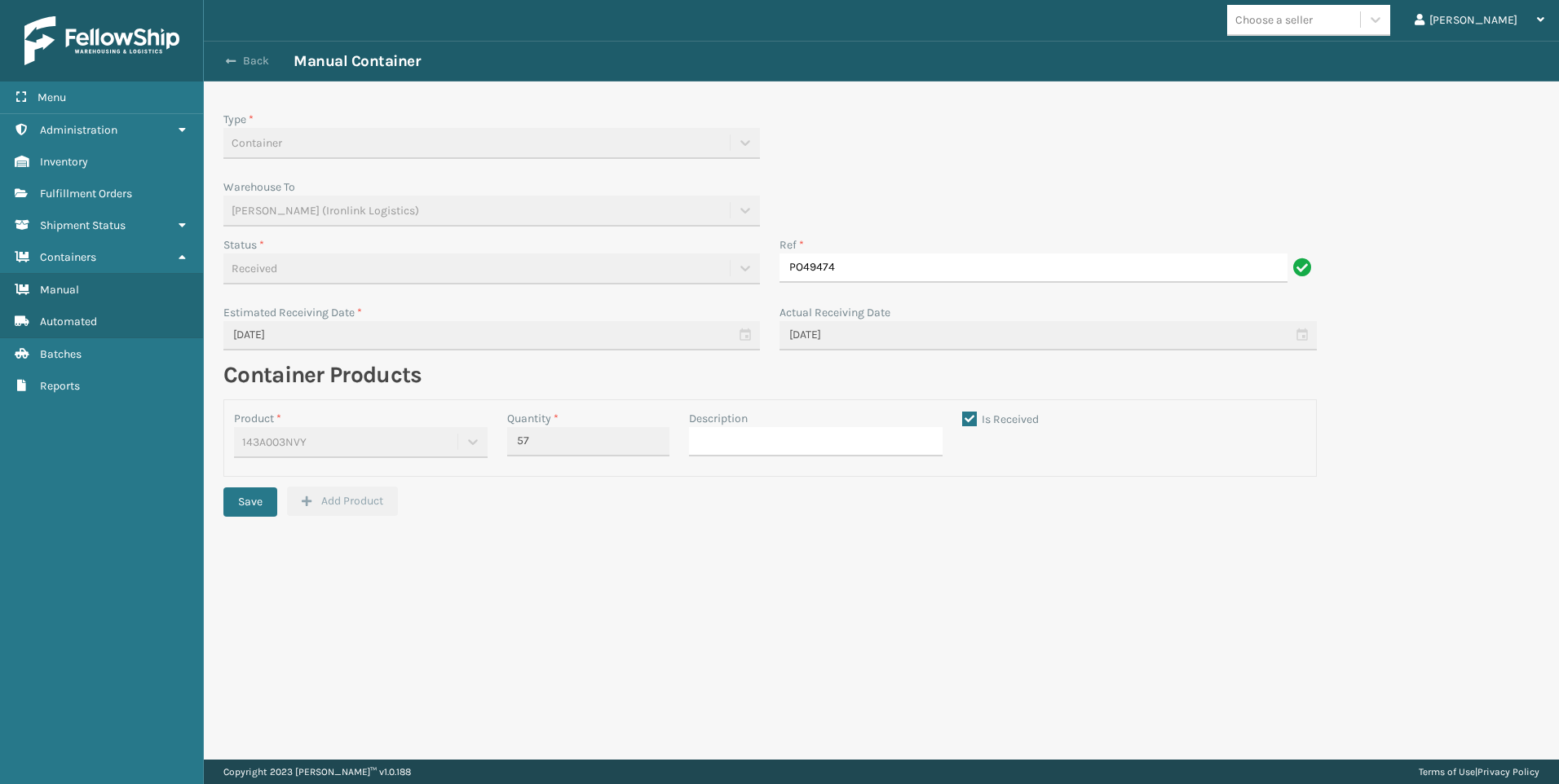
click at [235, 61] on span "button" at bounding box center [231, 62] width 10 height 12
